Goal: Download file/media

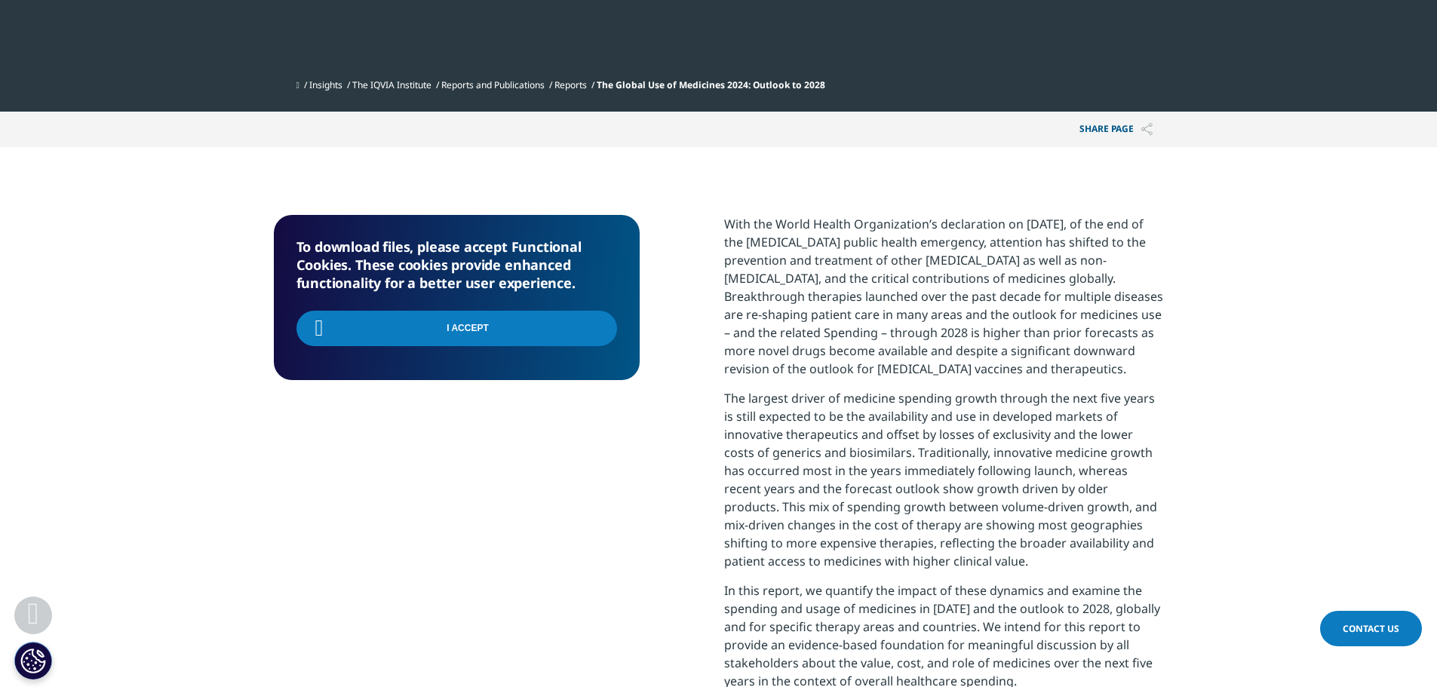
scroll to position [524, 890]
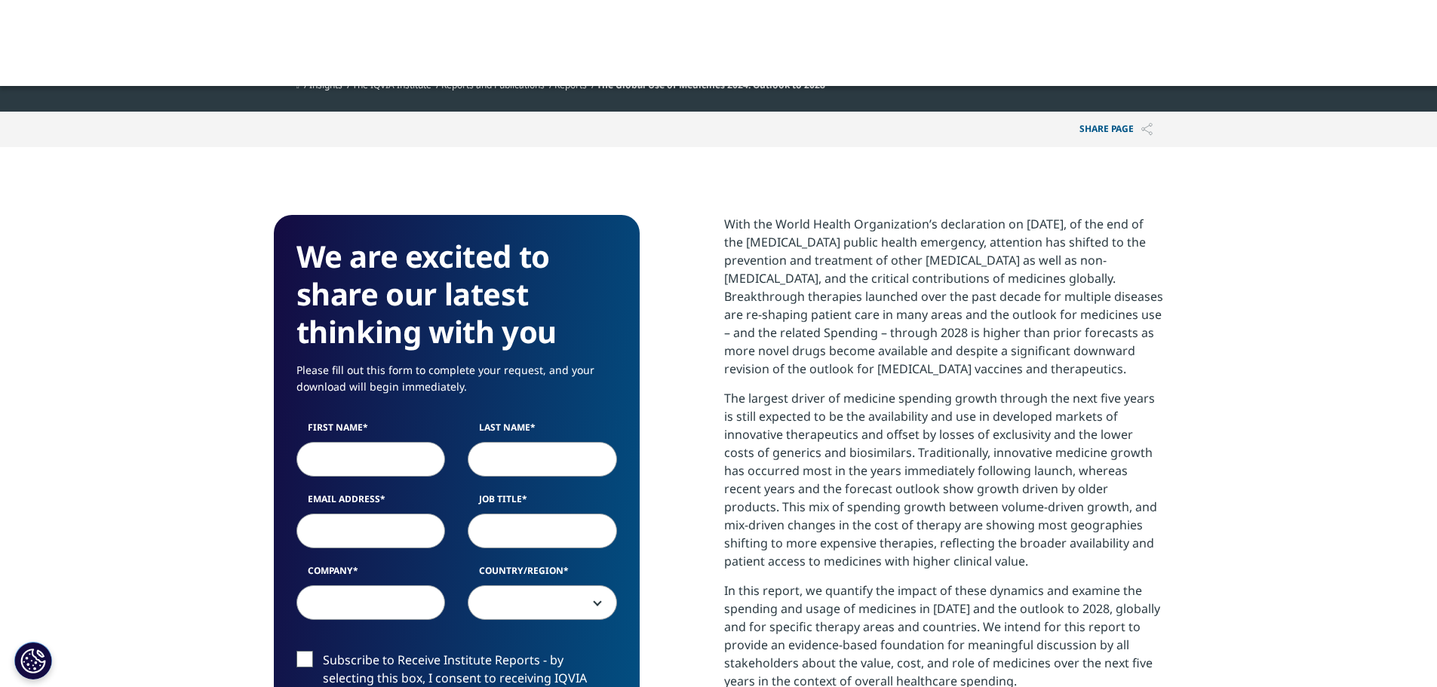
click at [358, 464] on input "First Name" at bounding box center [370, 459] width 149 height 35
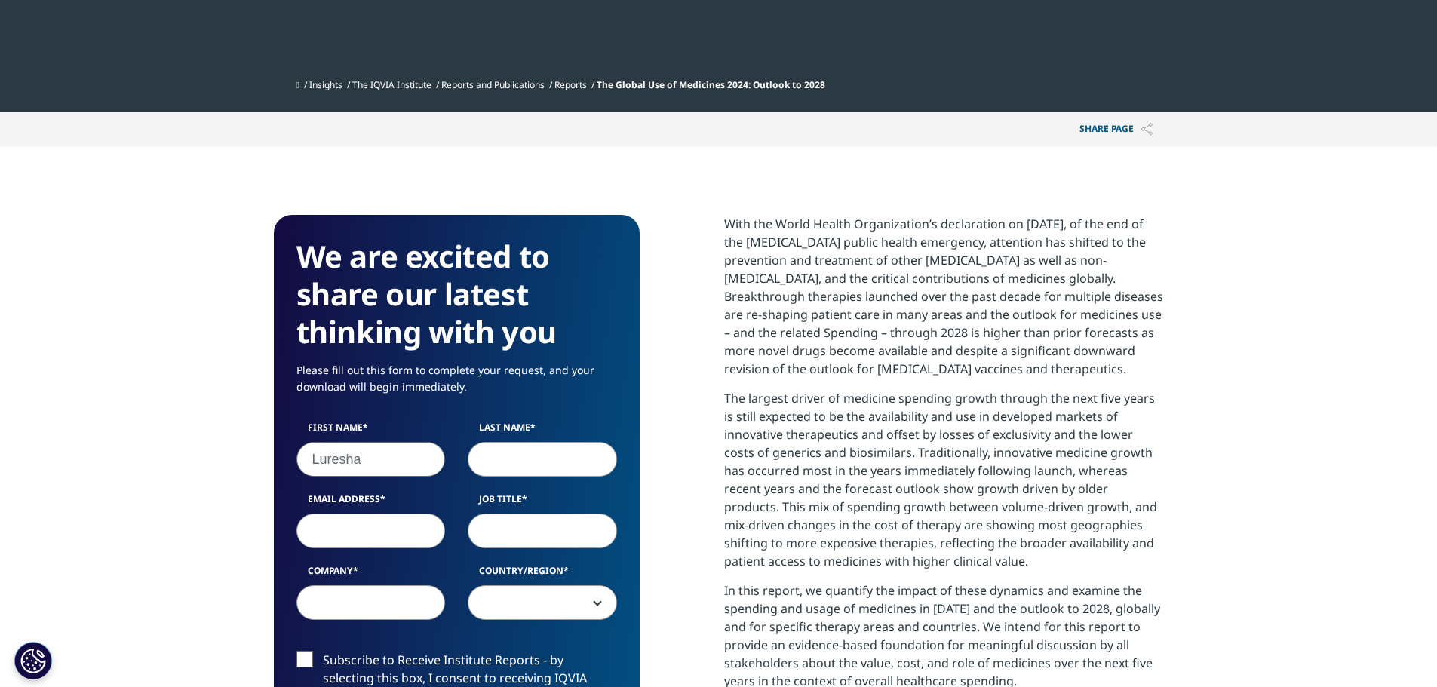
type input "Luresha"
type input "Chetty"
type input "u"
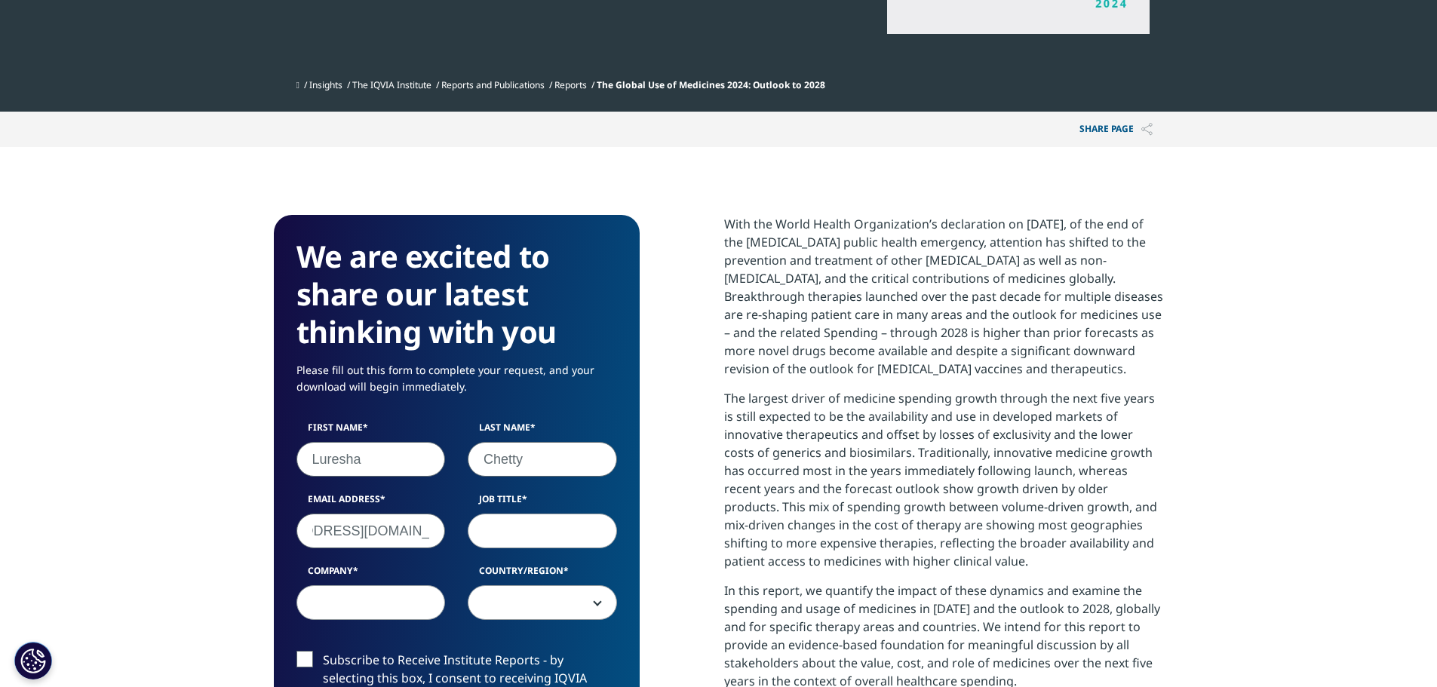
scroll to position [0, 77]
type input "luresha.chetty@ashburton.co.za"
type input "Analyst"
click at [364, 614] on input "Company" at bounding box center [370, 602] width 149 height 35
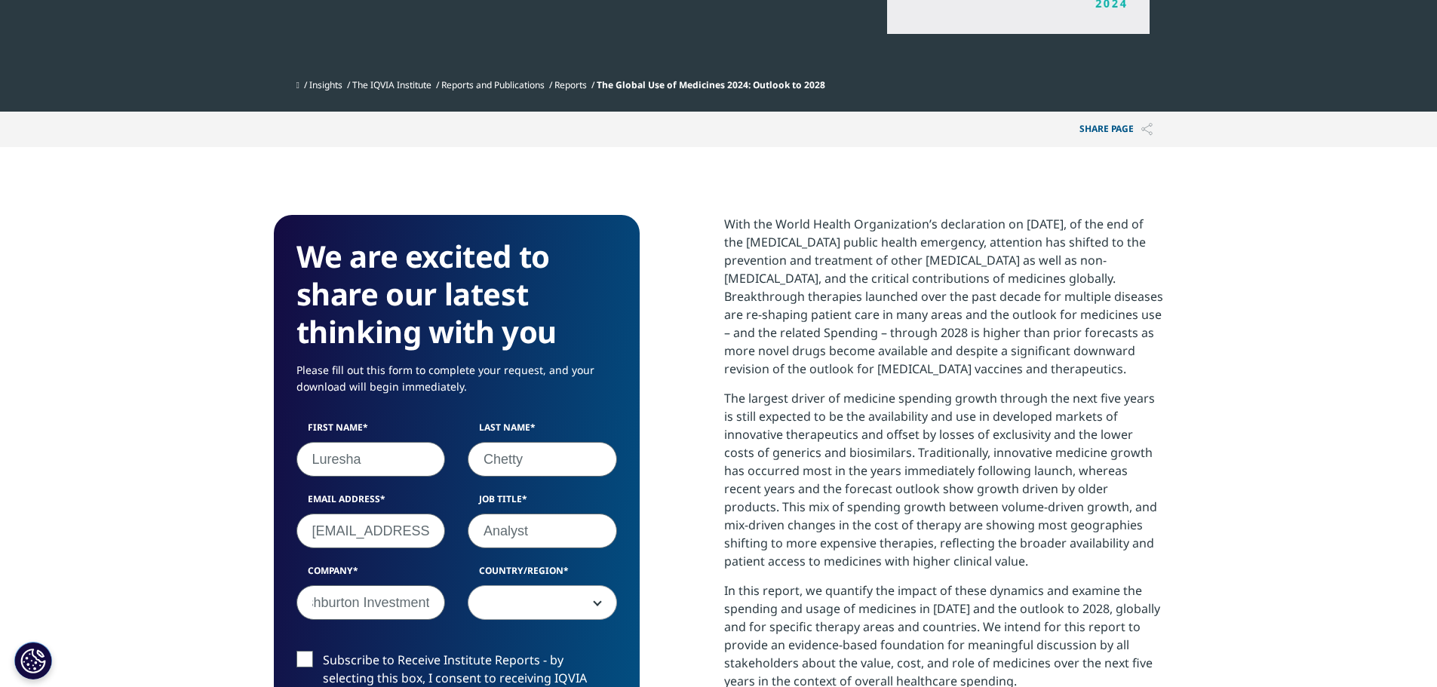
scroll to position [0, 21]
type input "Ashburton Investments"
click at [538, 600] on span at bounding box center [542, 603] width 148 height 35
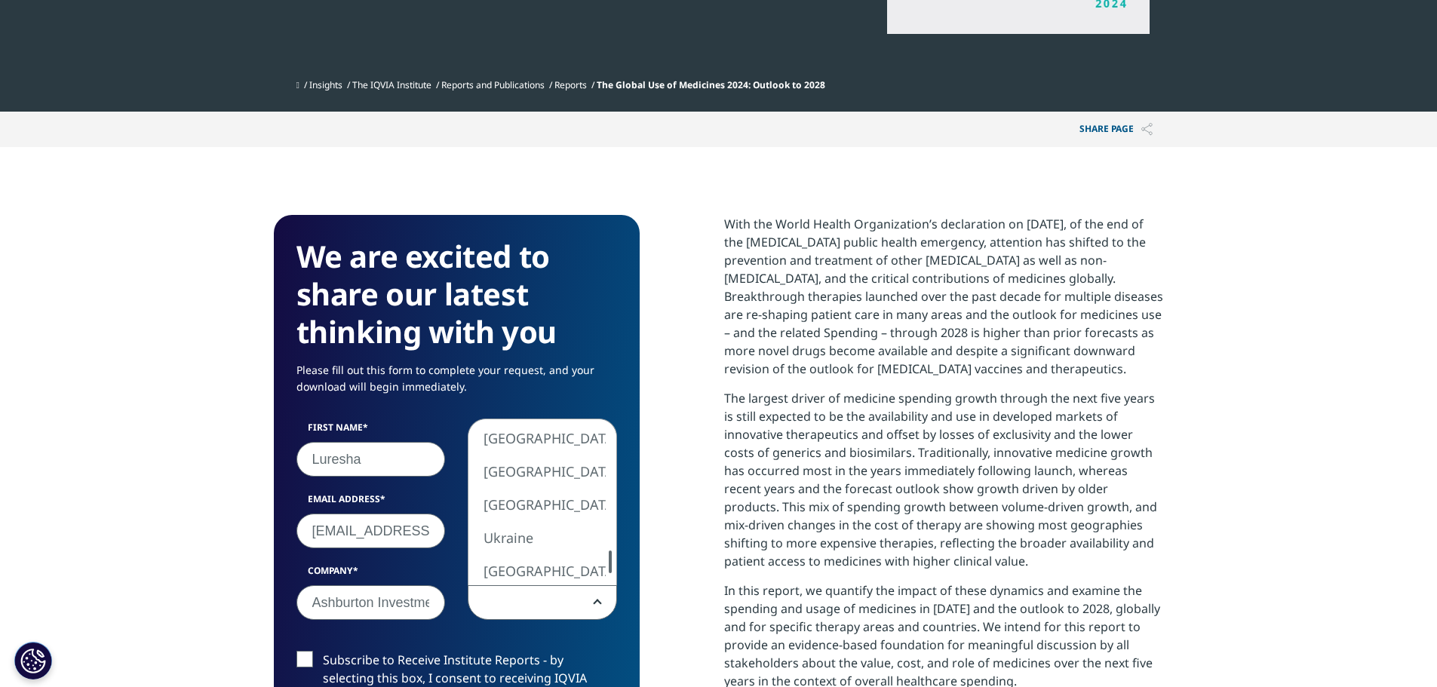
click at [593, 568] on div "United States Canada United Kingdom Afghanistan Albania Algeria American Samoa …" at bounding box center [542, 502] width 148 height 166
select select "South Africa"
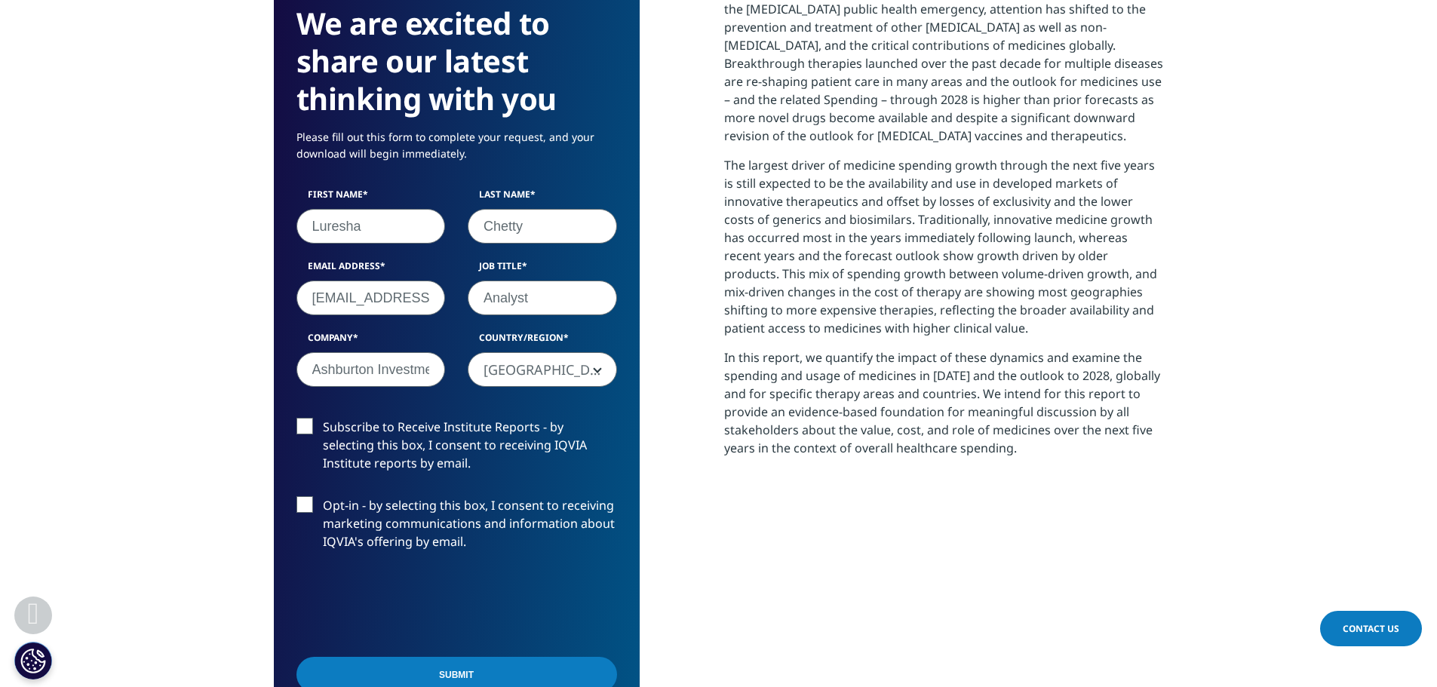
scroll to position [830, 0]
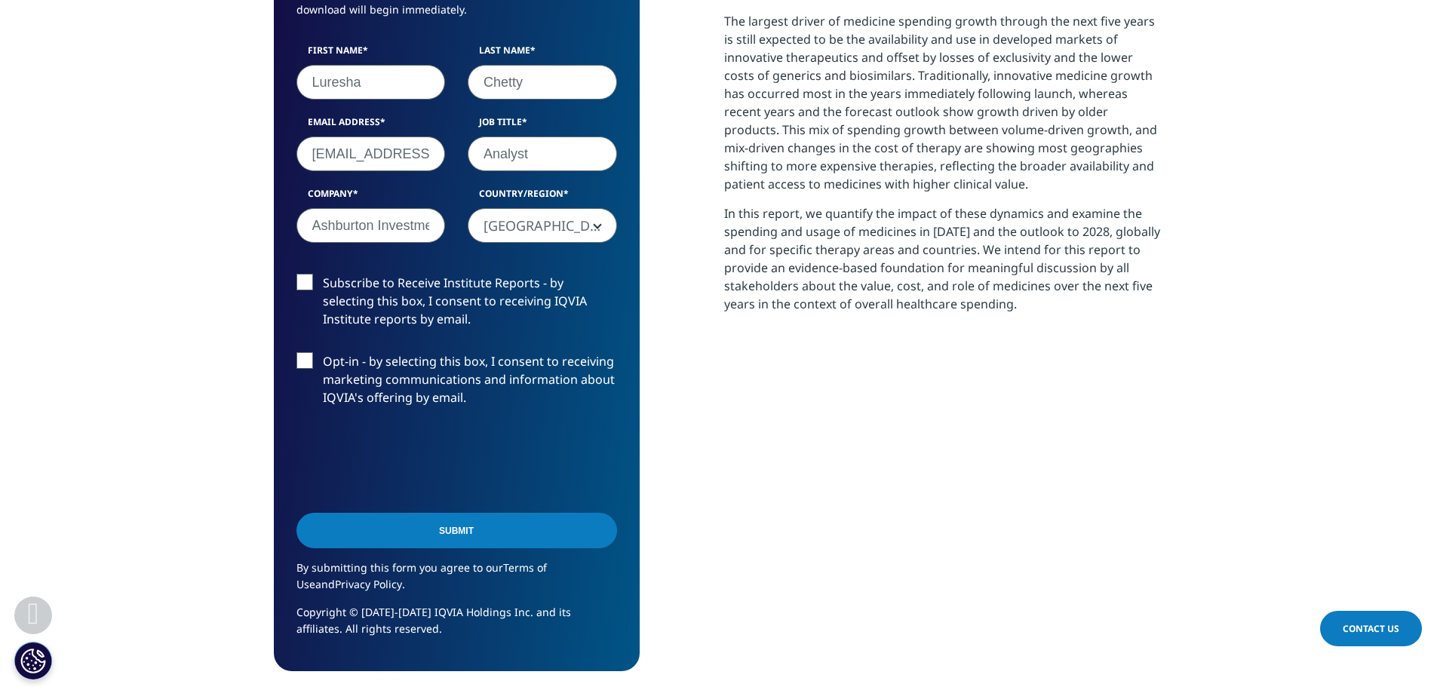
click at [474, 533] on input "Submit" at bounding box center [456, 530] width 321 height 35
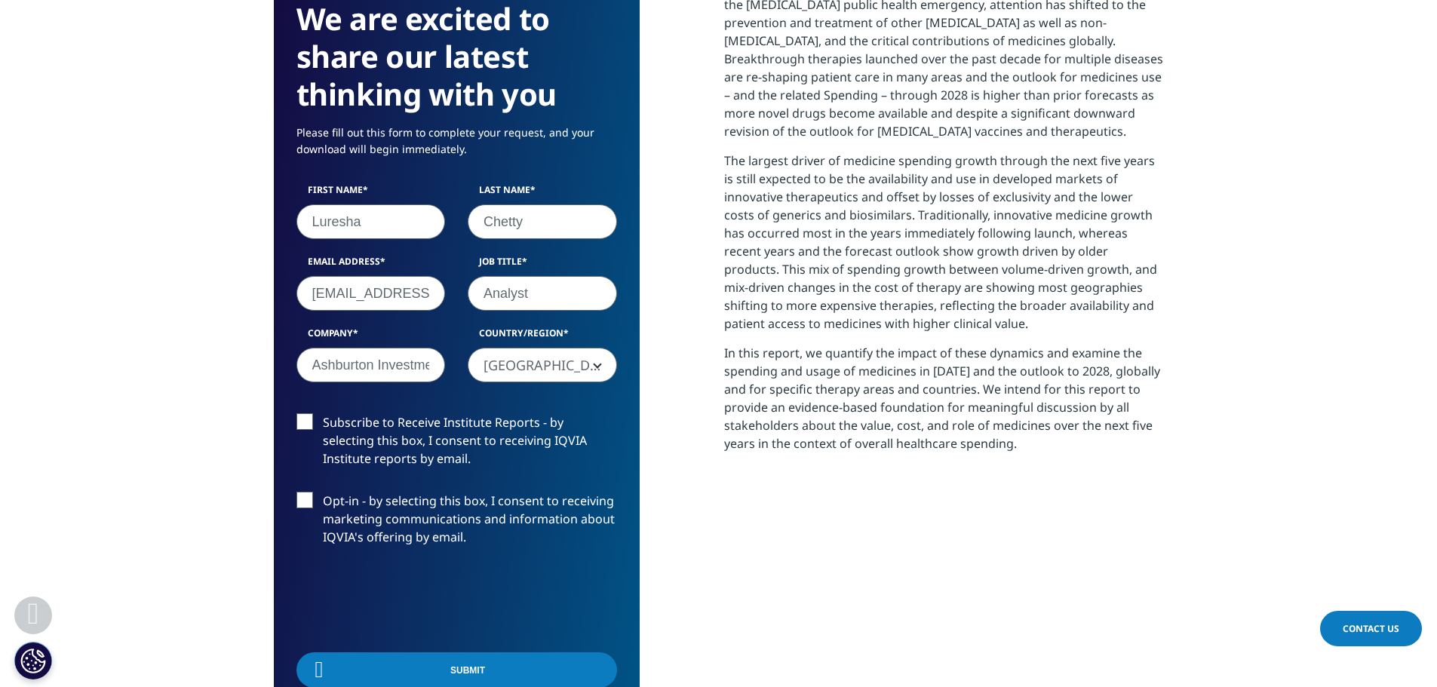
scroll to position [524, 890]
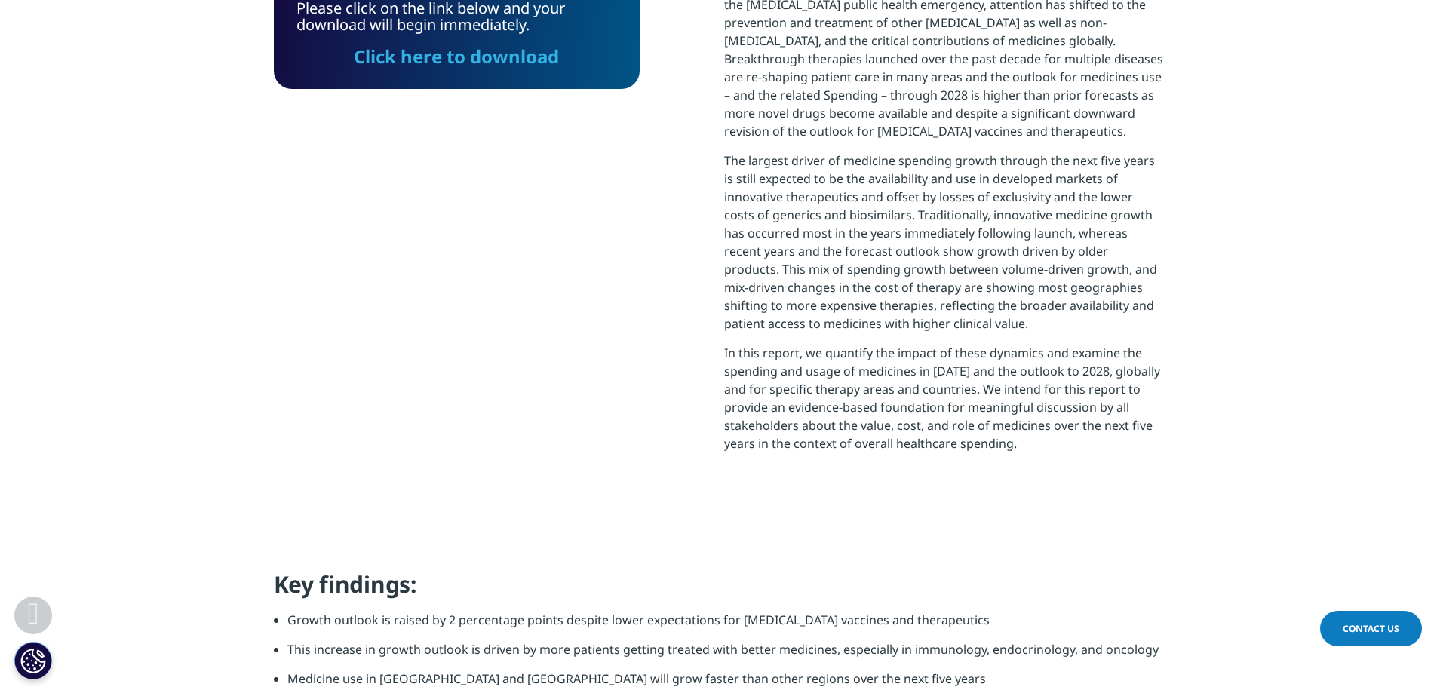
click at [419, 72] on div "Please click on the link below and your download will begin immediately. Click …" at bounding box center [457, 33] width 366 height 112
click at [422, 44] on link "Click here to download" at bounding box center [456, 56] width 205 height 25
